Goal: Information Seeking & Learning: Find specific fact

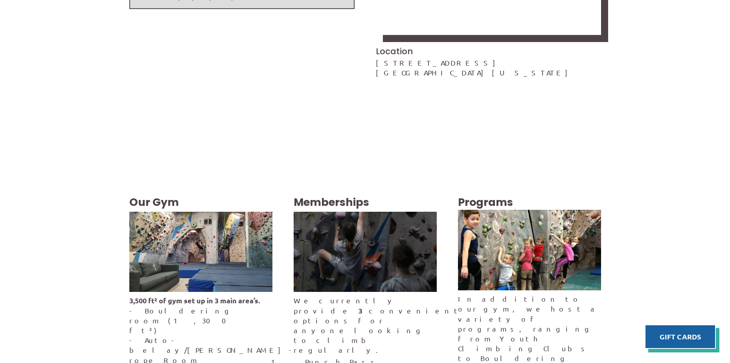
scroll to position [1366, 0]
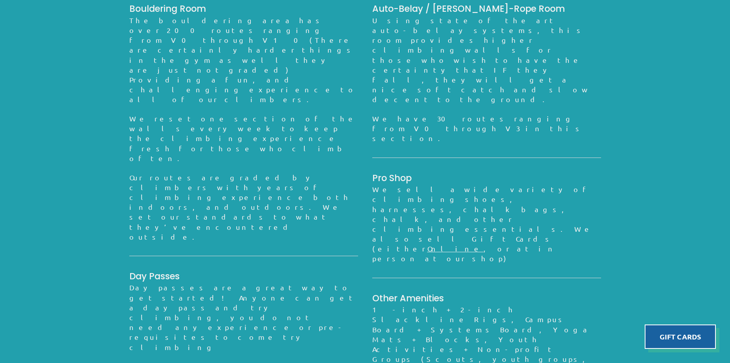
scroll to position [762, 0]
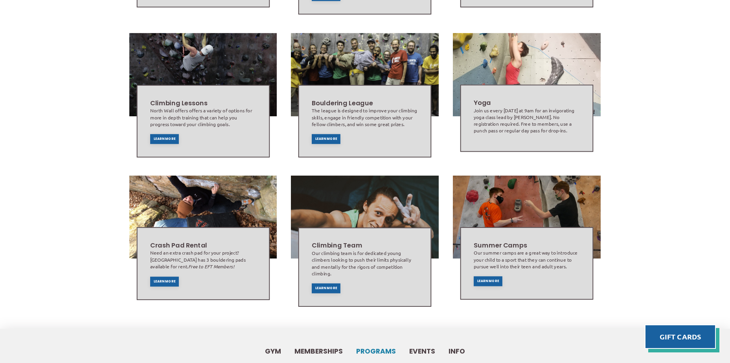
scroll to position [505, 0]
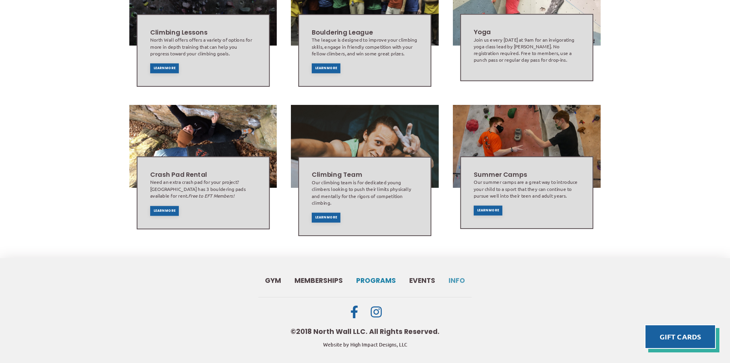
click at [454, 278] on span "Info" at bounding box center [457, 281] width 17 height 7
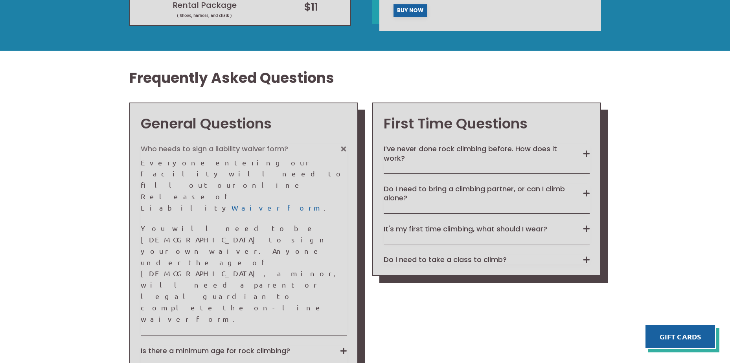
scroll to position [708, 0]
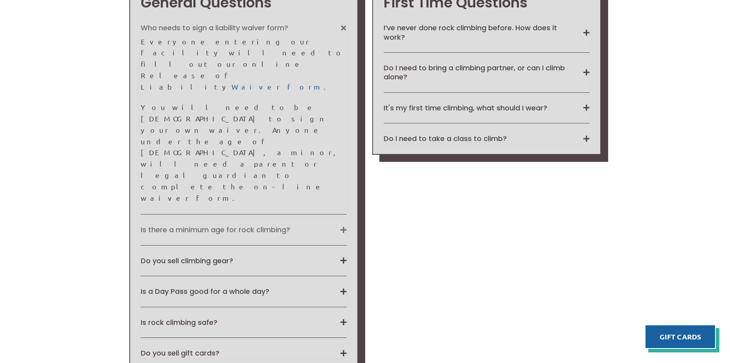
click at [164, 225] on button "Is there a minimum age for rock climbing?" at bounding box center [244, 229] width 206 height 9
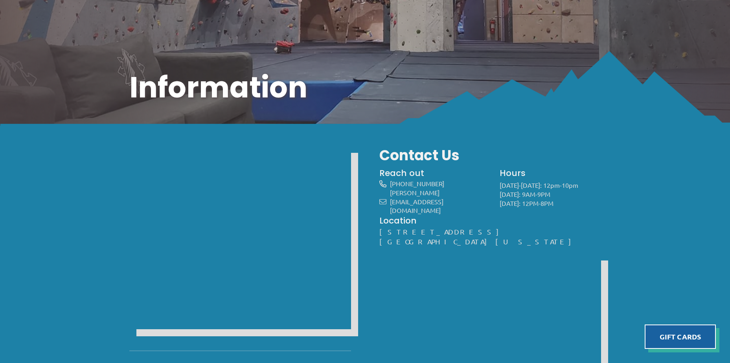
scroll to position [0, 0]
